Goal: Transaction & Acquisition: Book appointment/travel/reservation

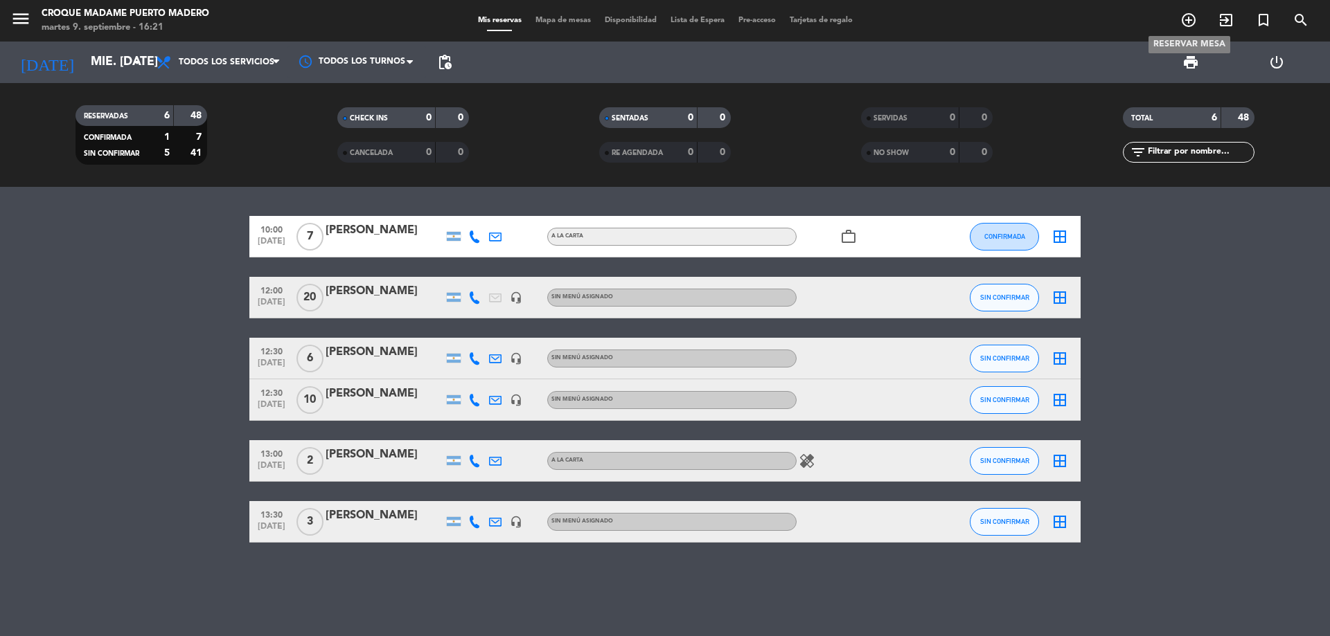
click at [1189, 19] on icon "add_circle_outline" at bounding box center [1188, 20] width 17 height 17
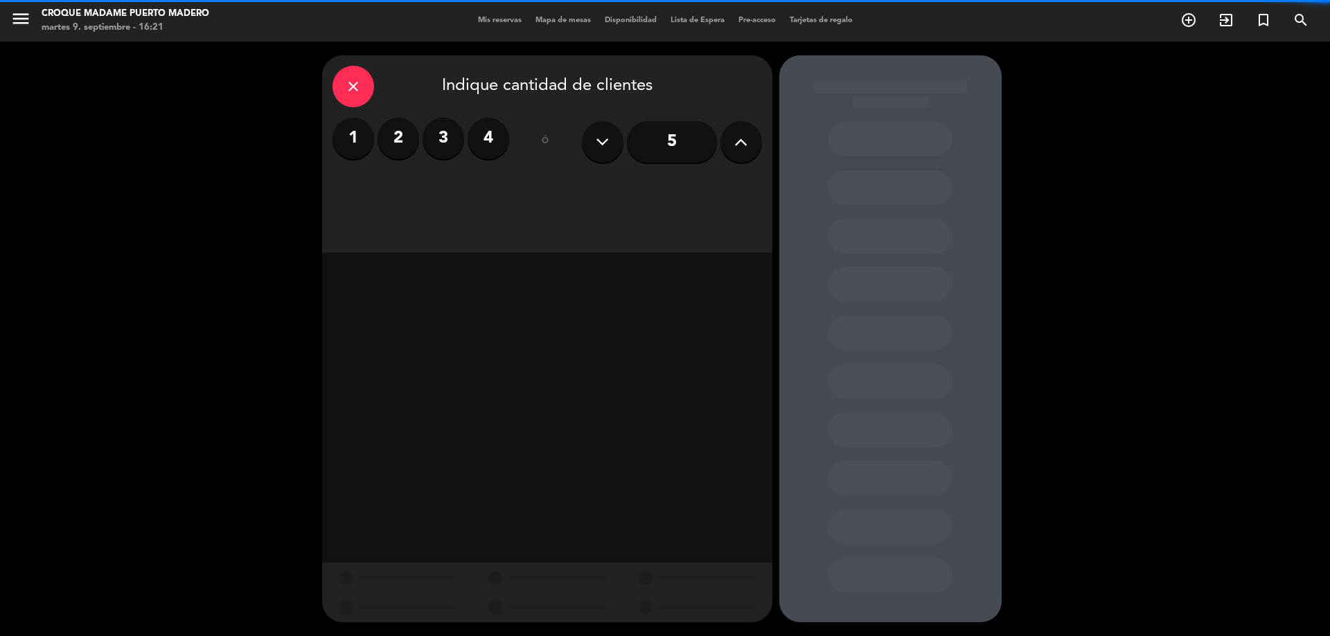
click at [736, 141] on icon at bounding box center [740, 142] width 13 height 21
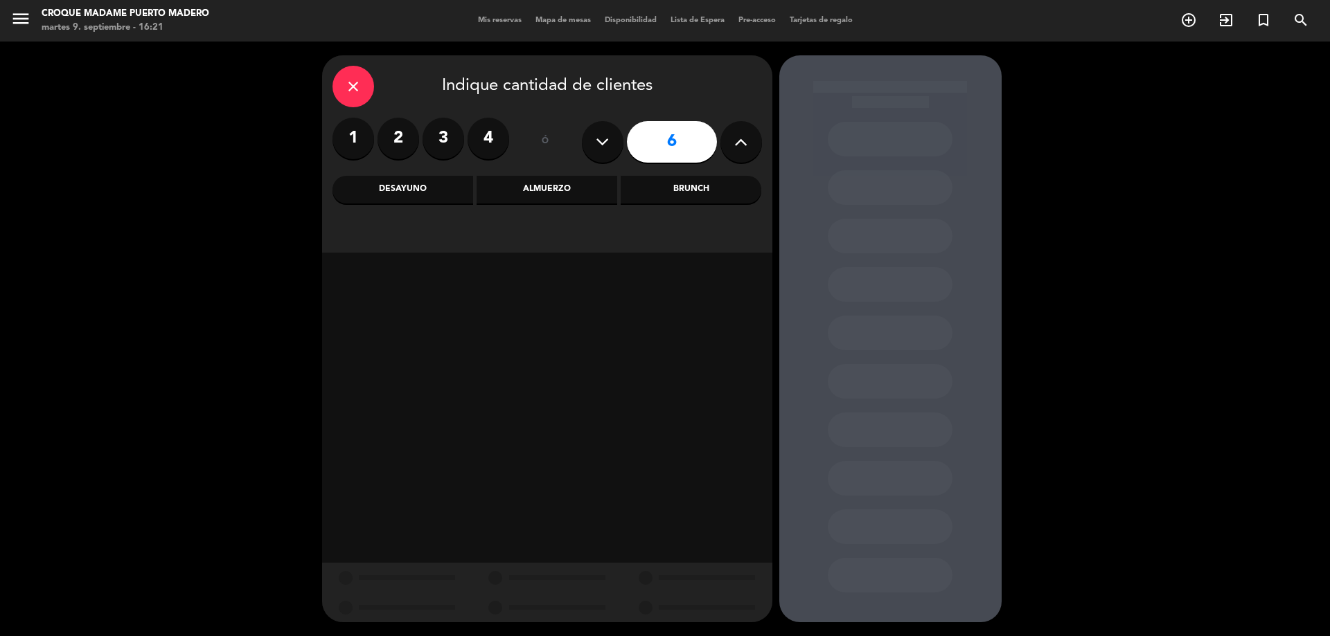
click at [736, 141] on icon at bounding box center [740, 142] width 13 height 21
type input "9"
click at [555, 191] on div "Almuerzo" at bounding box center [546, 190] width 141 height 28
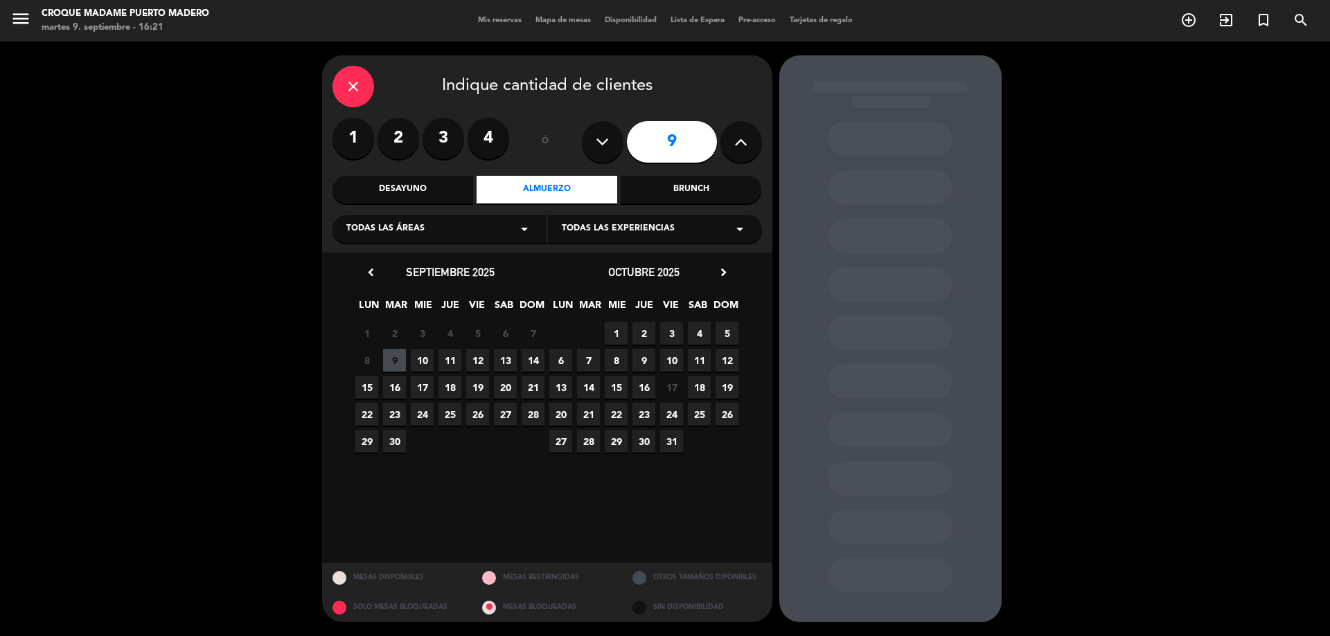
click at [427, 355] on span "10" at bounding box center [422, 360] width 23 height 23
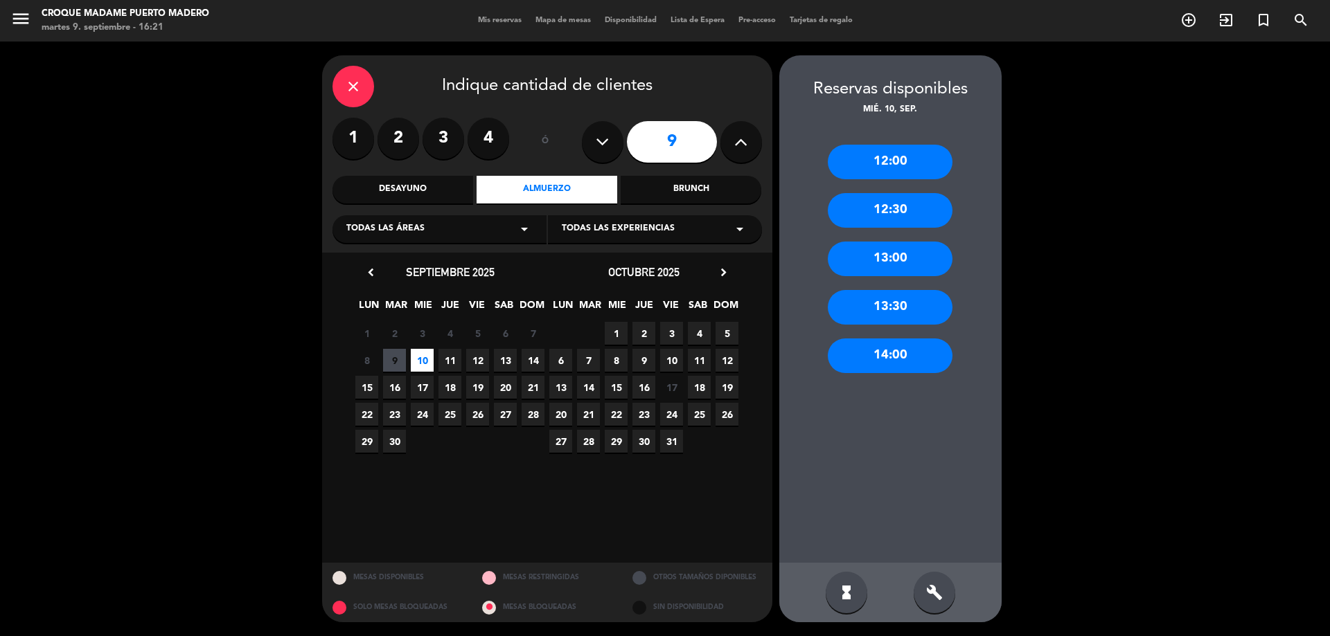
click at [892, 216] on div "12:30" at bounding box center [890, 210] width 125 height 35
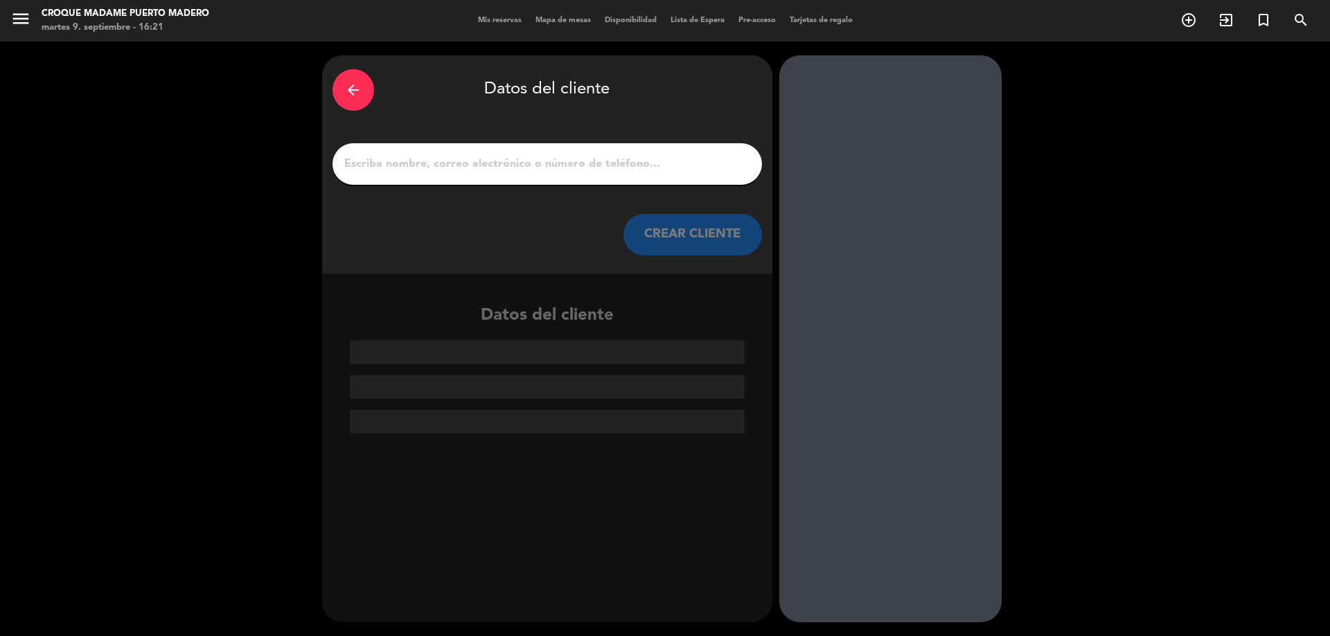
click at [515, 159] on input "1" at bounding box center [547, 163] width 409 height 19
paste input "[PERSON_NAME]"
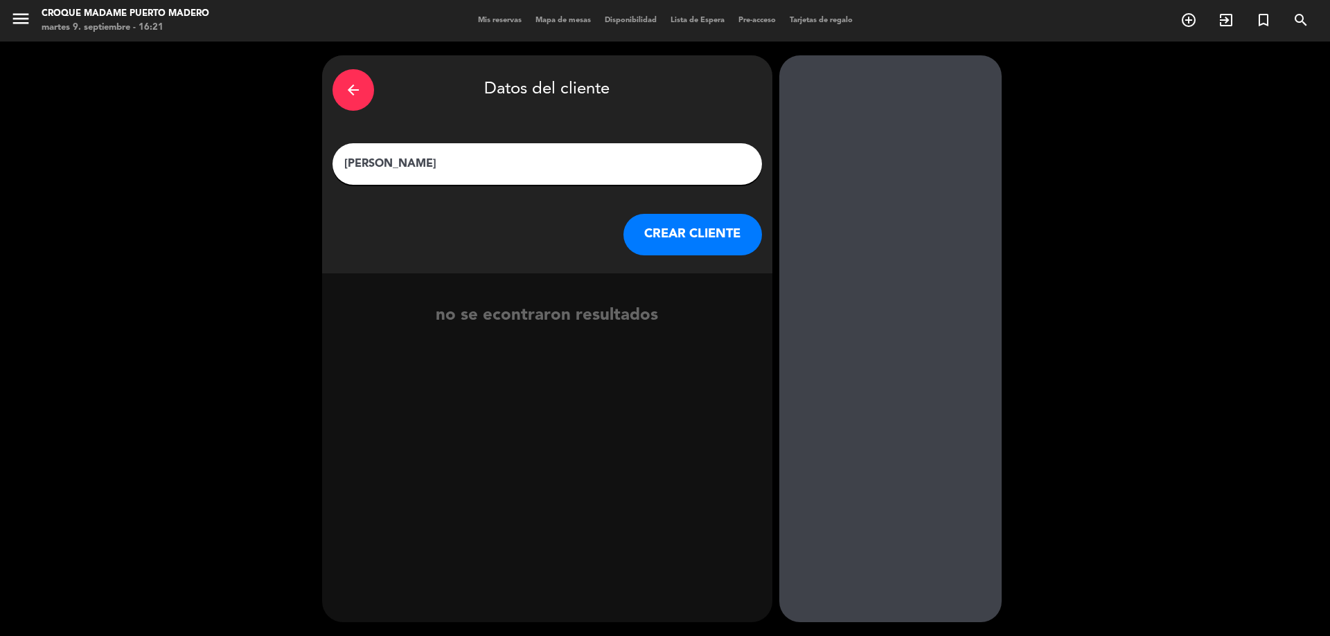
type input "[PERSON_NAME]"
click at [723, 245] on button "CREAR CLIENTE" at bounding box center [692, 235] width 138 height 42
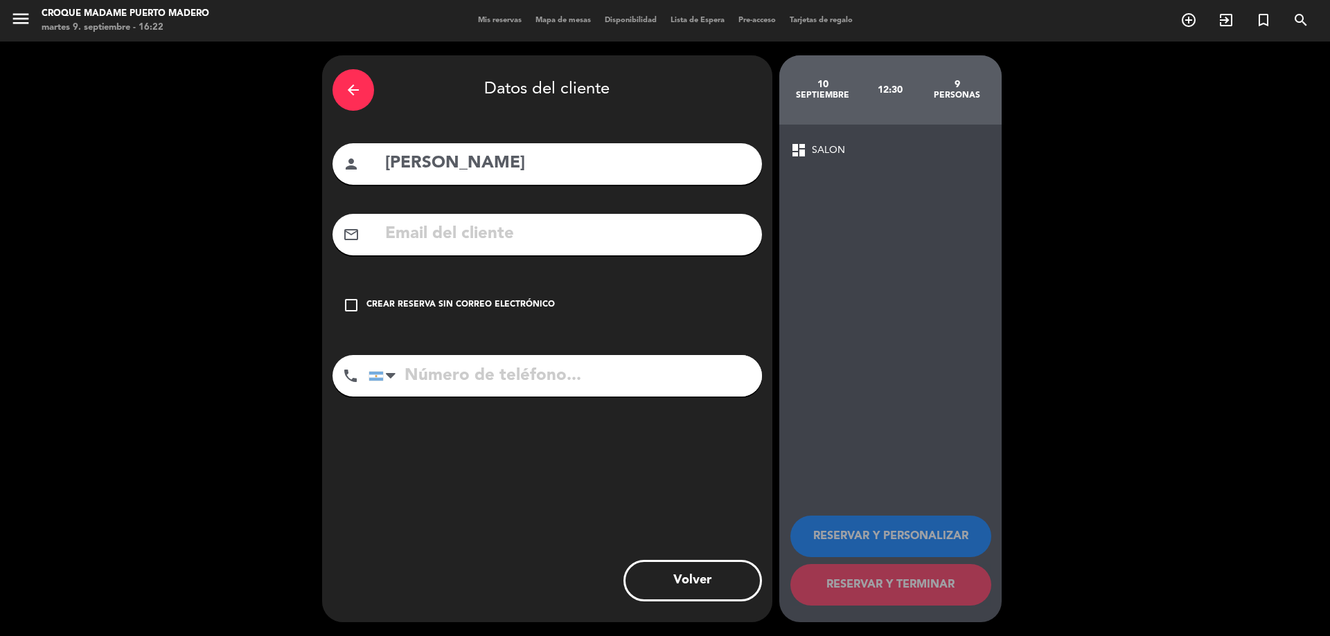
click at [528, 227] on input "text" at bounding box center [568, 234] width 368 height 28
paste input "[EMAIL_ADDRESS][PERSON_NAME][DOMAIN_NAME]"
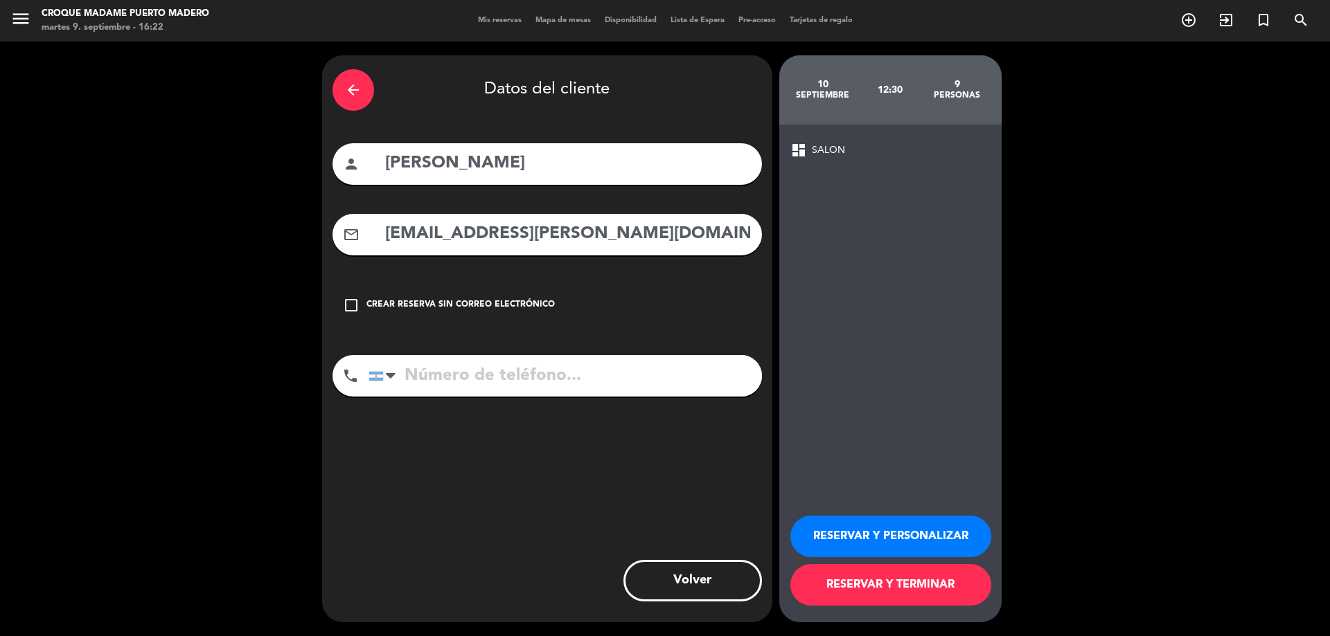
type input "[EMAIL_ADDRESS][PERSON_NAME][DOMAIN_NAME]"
click at [520, 392] on input "tel" at bounding box center [564, 376] width 393 height 42
paste input "1138849267"
type input "1138849267"
click at [895, 585] on button "RESERVAR Y TERMINAR" at bounding box center [890, 585] width 201 height 42
